Goal: Find specific page/section: Find specific page/section

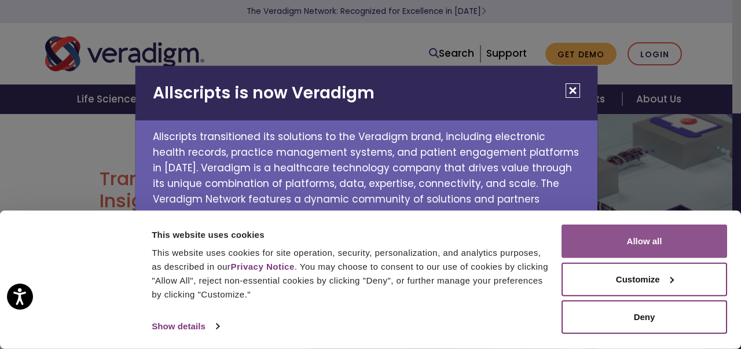
click at [595, 246] on button "Allow all" at bounding box center [645, 242] width 166 height 34
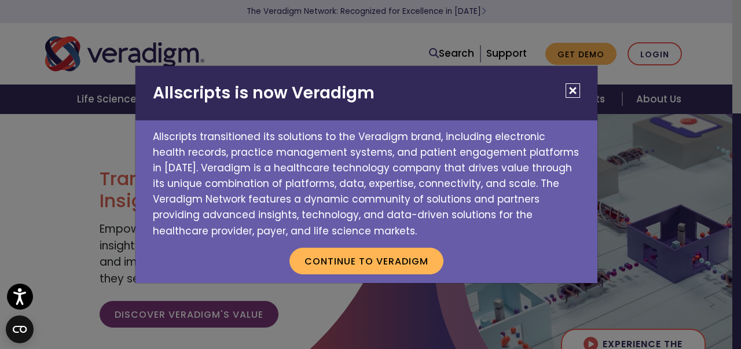
click at [571, 89] on button "Close" at bounding box center [573, 90] width 14 height 14
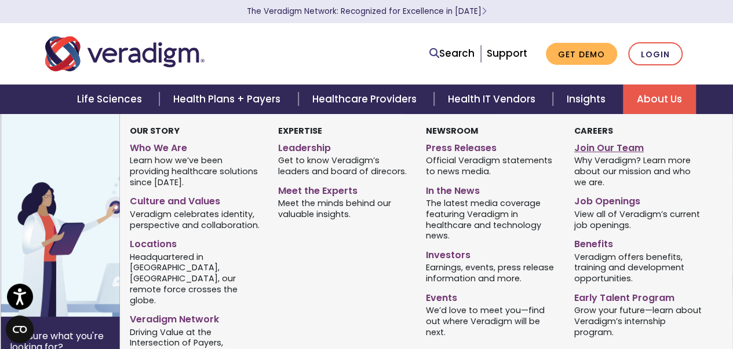
click at [598, 150] on link "Join Our Team" at bounding box center [639, 146] width 131 height 17
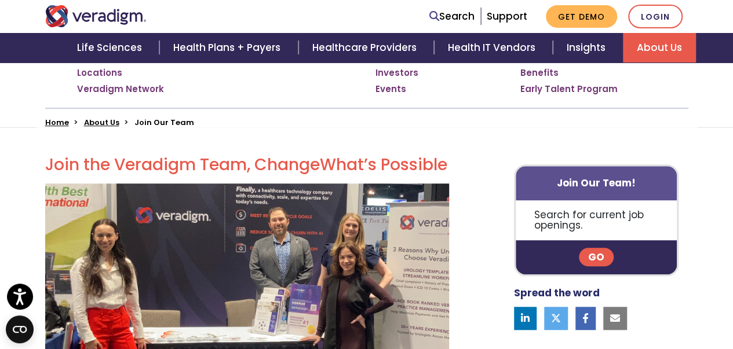
scroll to position [243, 0]
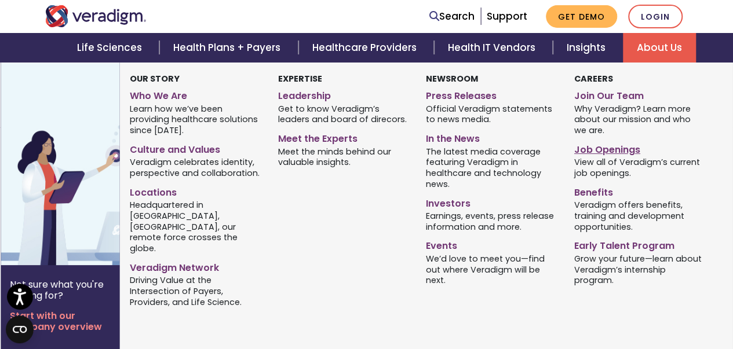
click at [592, 151] on link "Job Openings" at bounding box center [639, 148] width 131 height 17
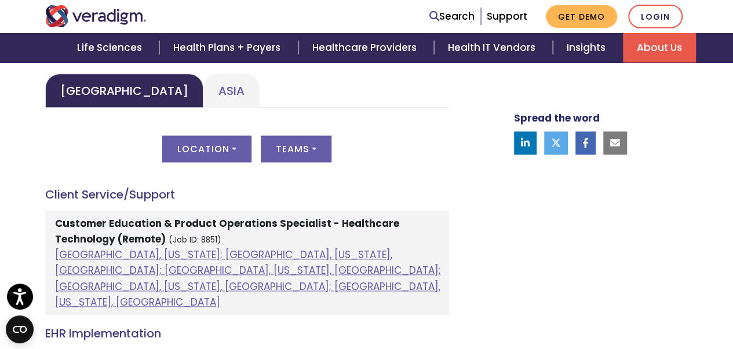
scroll to position [596, 0]
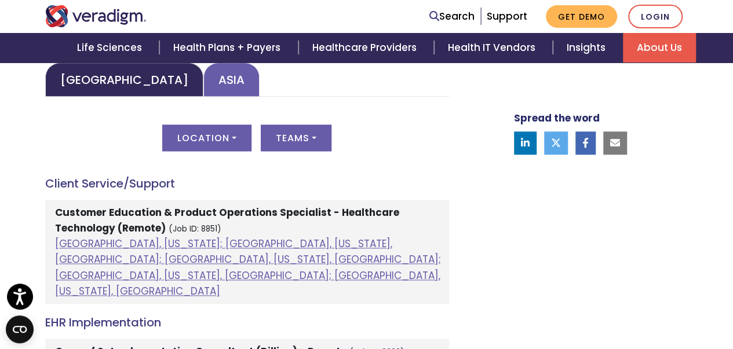
click at [203, 89] on link "Asia" at bounding box center [231, 80] width 56 height 34
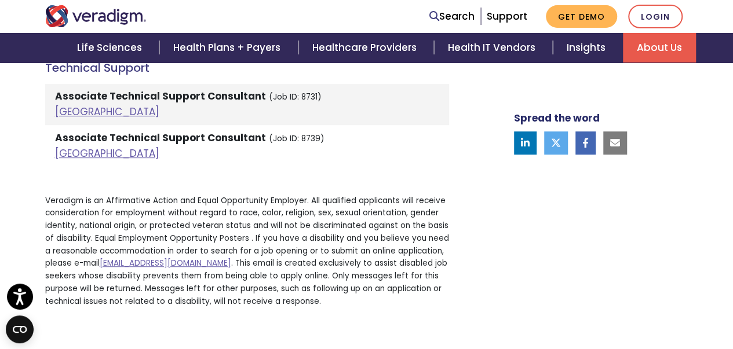
scroll to position [2484, 0]
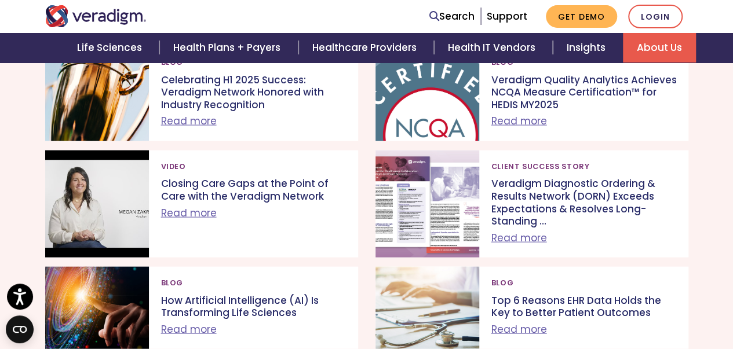
scroll to position [1162, 0]
